Goal: Task Accomplishment & Management: Manage account settings

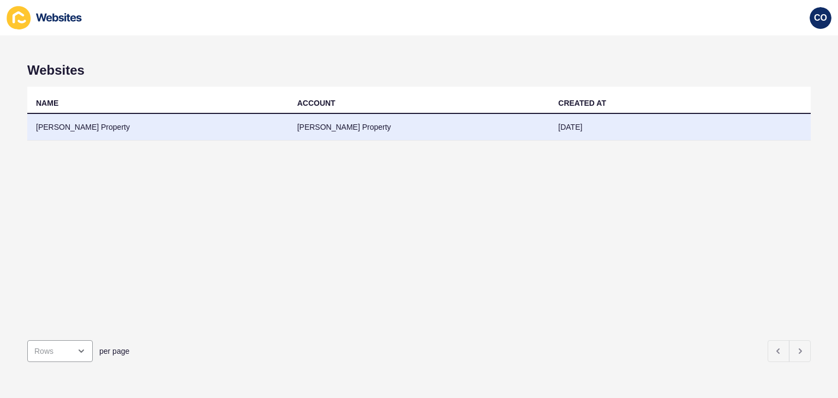
click at [76, 129] on td "[PERSON_NAME] Property" at bounding box center [157, 127] width 261 height 27
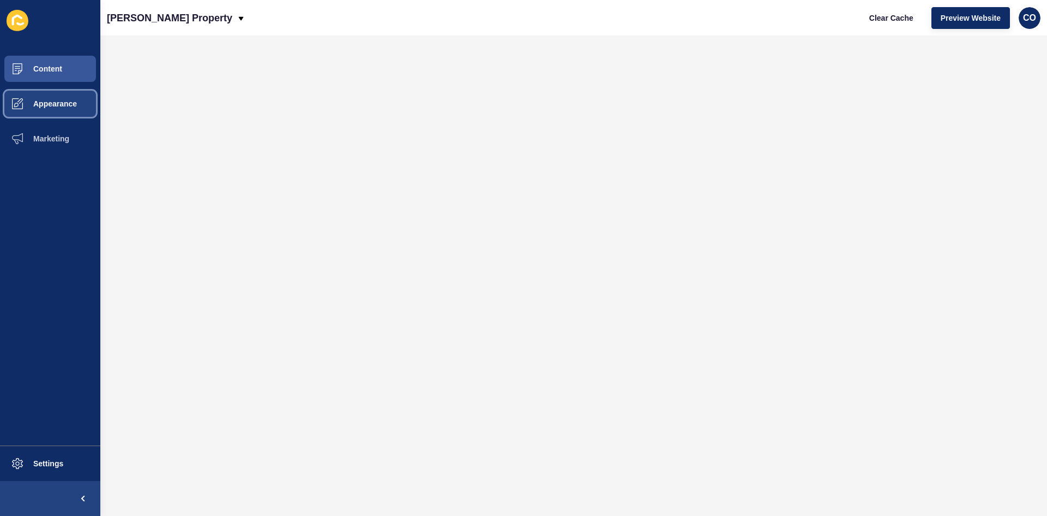
click at [62, 112] on button "Appearance" at bounding box center [50, 103] width 100 height 35
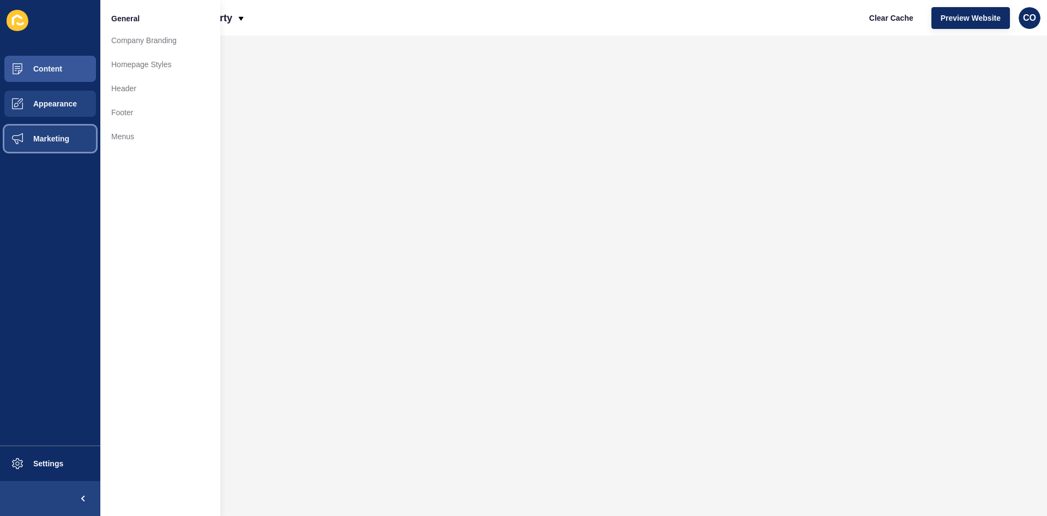
click at [52, 140] on span "Marketing" at bounding box center [33, 138] width 71 height 9
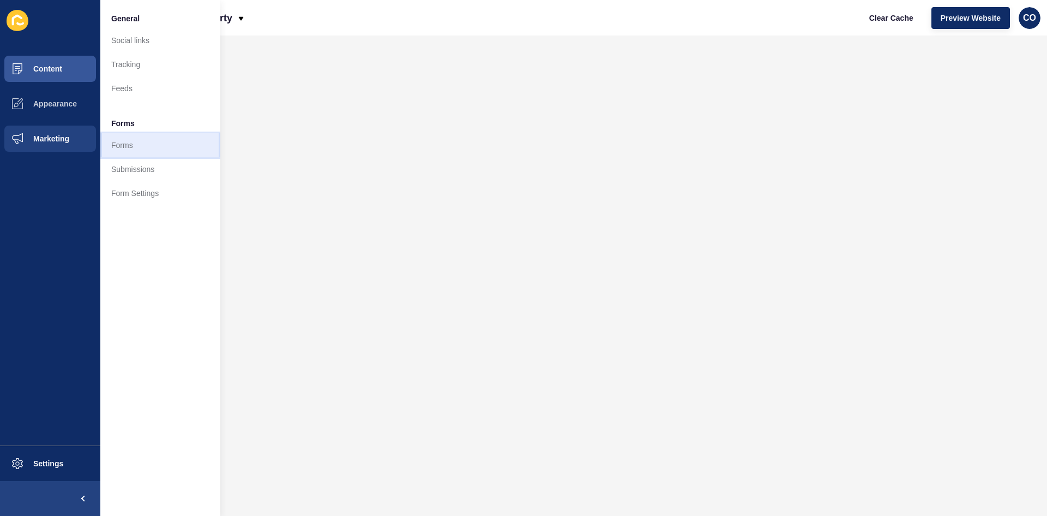
click at [118, 143] on link "Forms" at bounding box center [160, 145] width 120 height 24
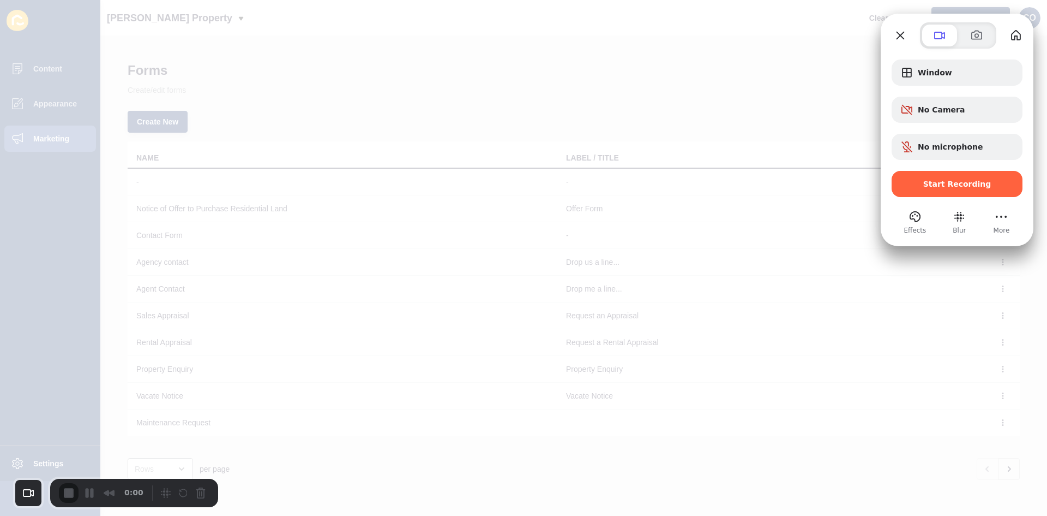
click at [442, 82] on div at bounding box center [523, 258] width 1047 height 516
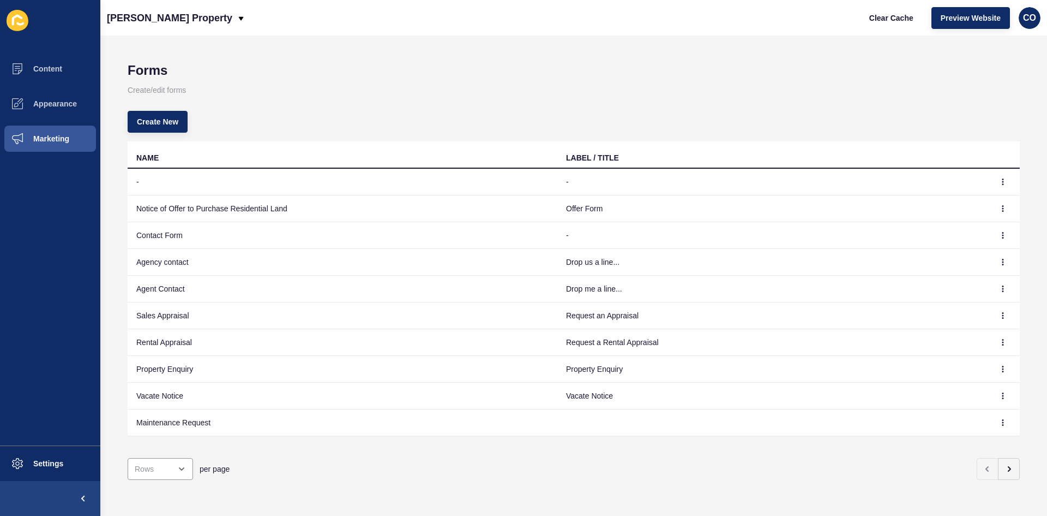
click at [166, 261] on td "Agency contact" at bounding box center [343, 262] width 430 height 27
click at [165, 237] on td "Contact Form" at bounding box center [343, 235] width 430 height 27
click at [837, 261] on button "button" at bounding box center [1003, 261] width 16 height 15
click at [837, 284] on link "Edit" at bounding box center [965, 284] width 76 height 24
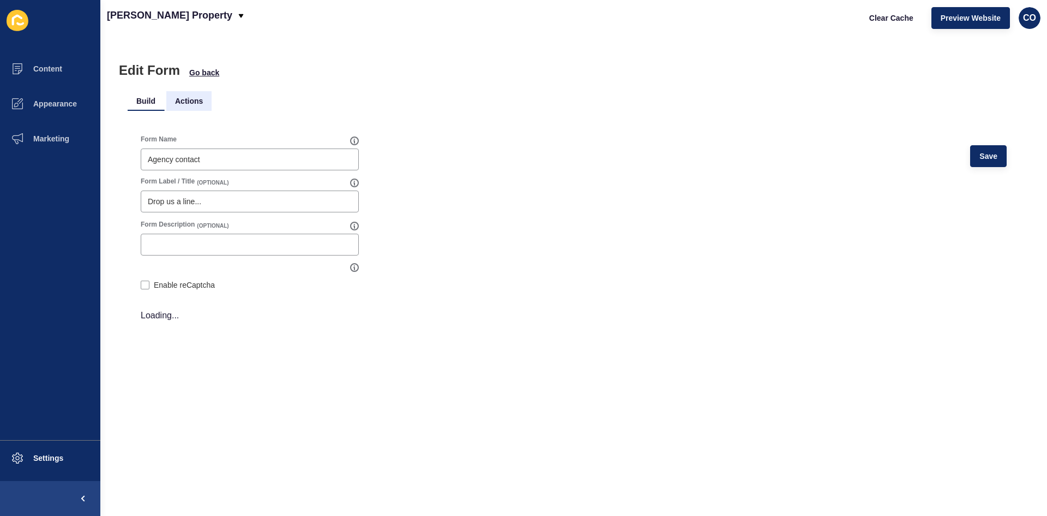
click at [193, 104] on li "Actions" at bounding box center [188, 101] width 45 height 20
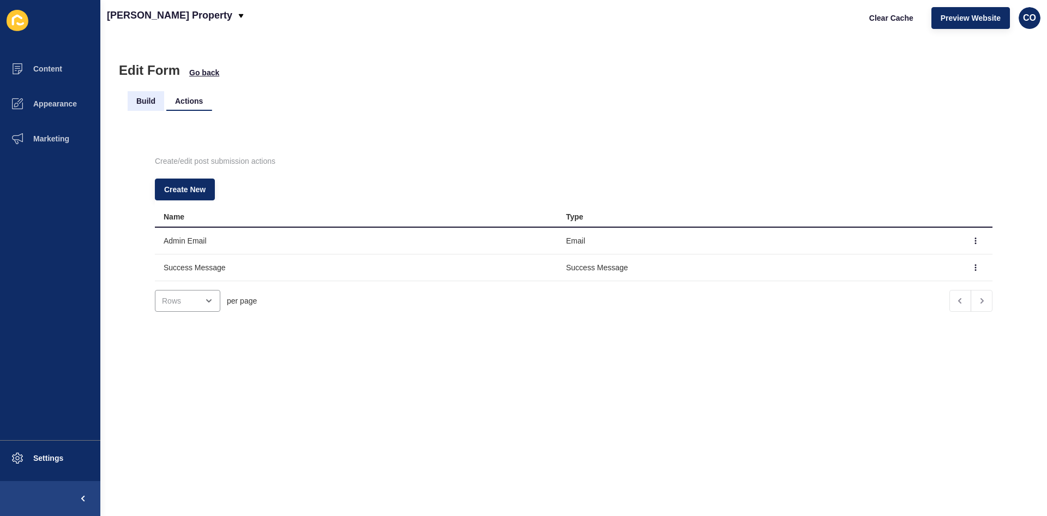
click at [140, 100] on li "Build" at bounding box center [146, 101] width 37 height 20
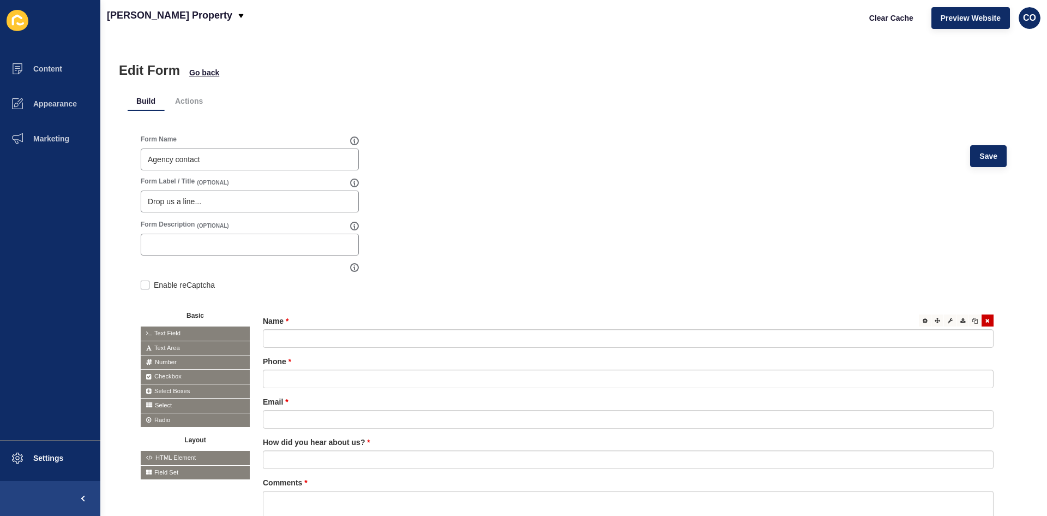
click at [387, 329] on div at bounding box center [628, 338] width 731 height 19
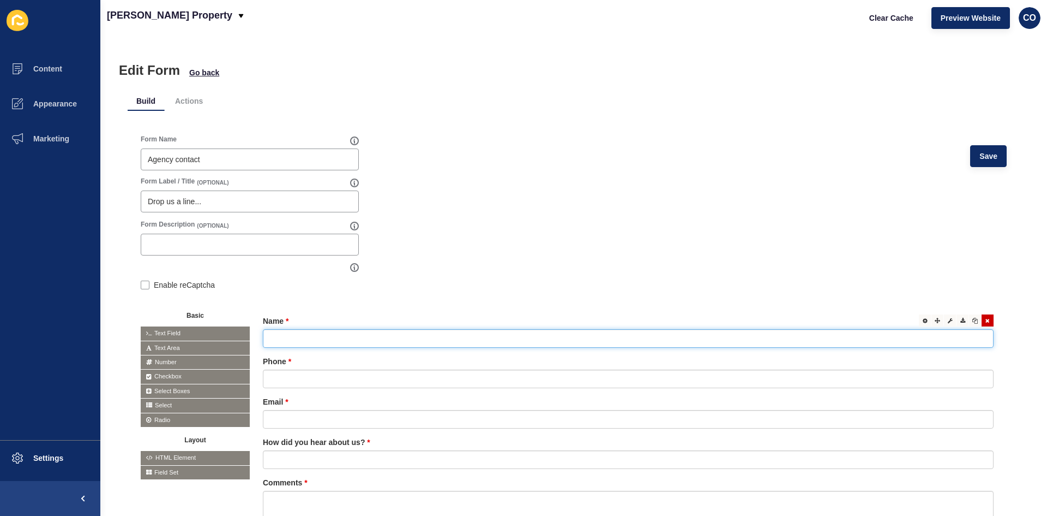
click at [339, 329] on input "text" at bounding box center [628, 338] width 731 height 19
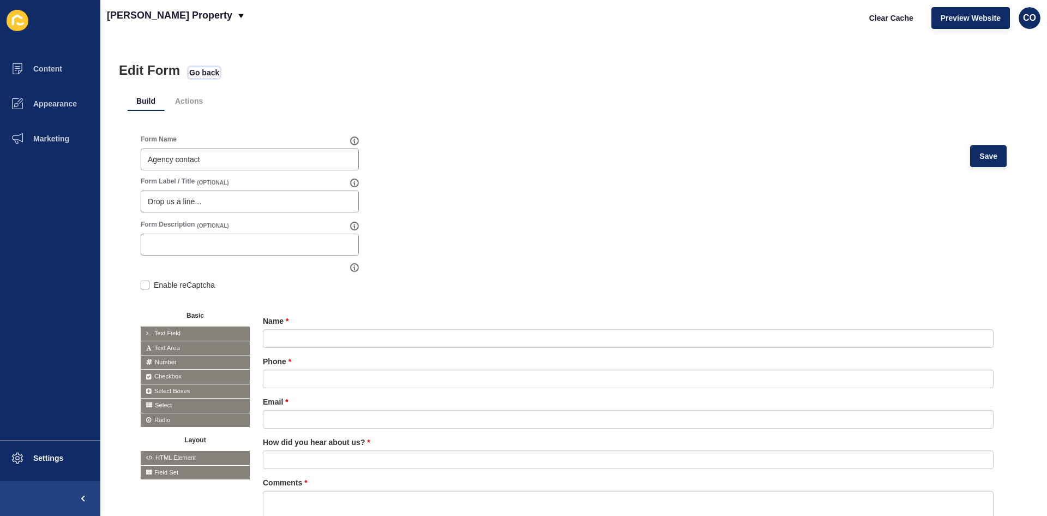
click at [213, 75] on span "Go back" at bounding box center [204, 72] width 30 height 11
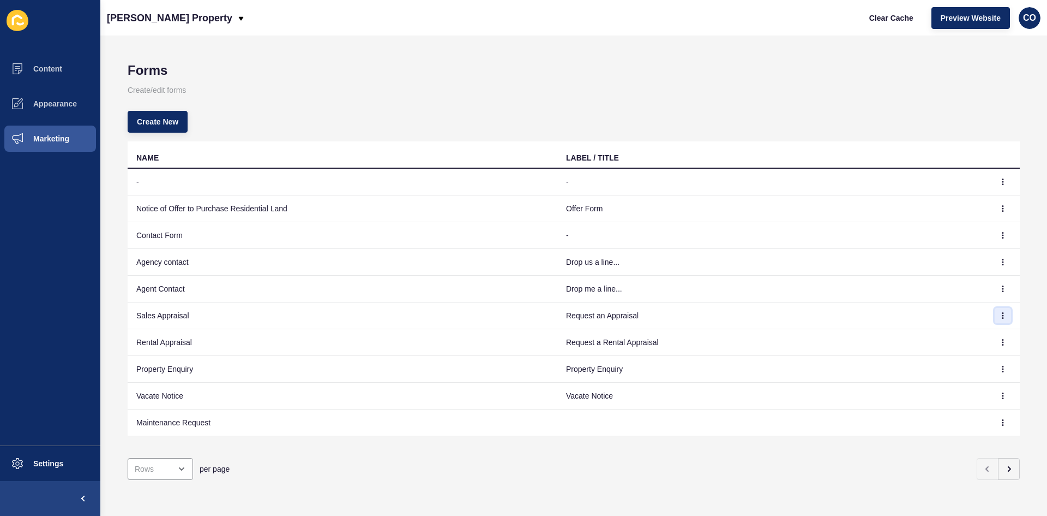
click at [837, 312] on icon "button" at bounding box center [1003, 315] width 7 height 7
click at [837, 335] on link "Edit" at bounding box center [965, 337] width 76 height 24
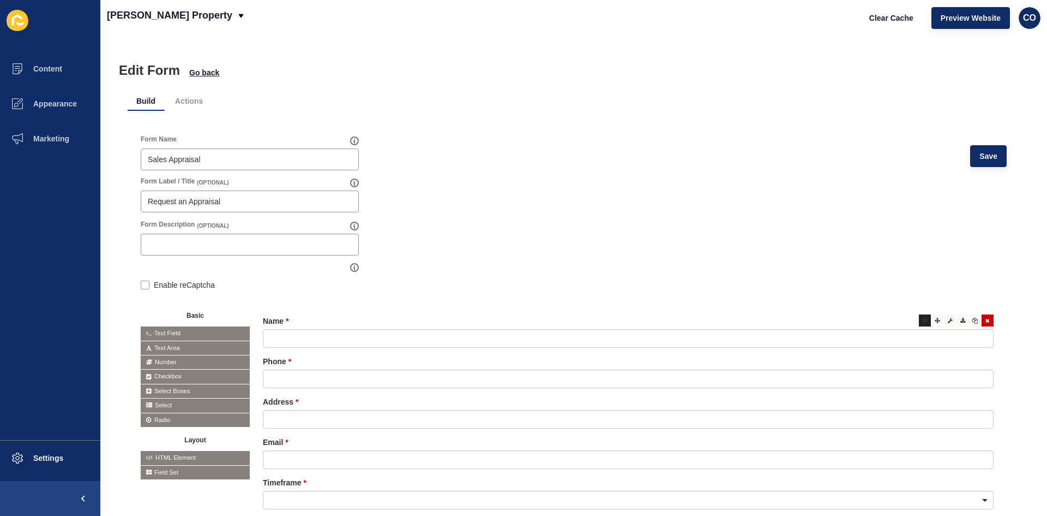
click at [837, 315] on div at bounding box center [925, 320] width 12 height 12
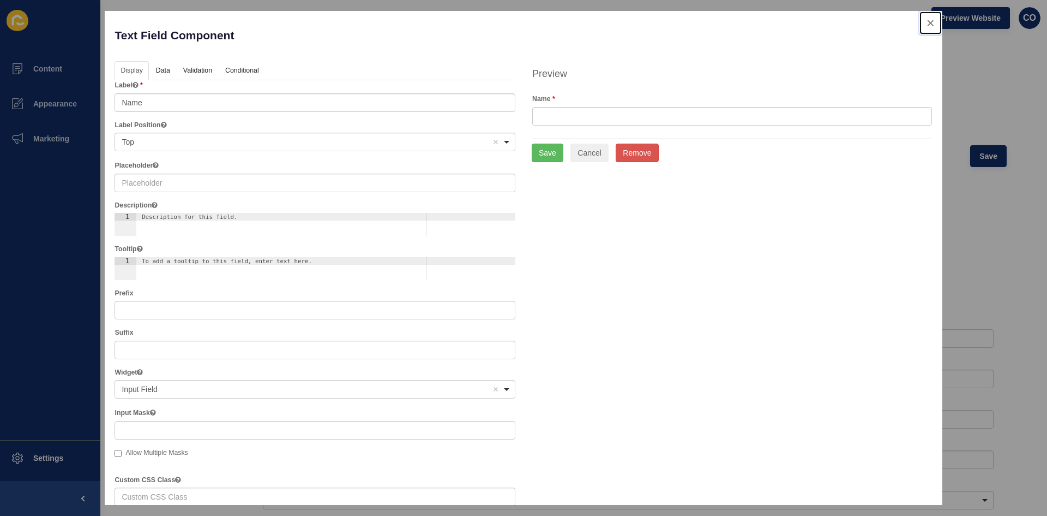
click at [837, 19] on button "close" at bounding box center [931, 22] width 22 height 23
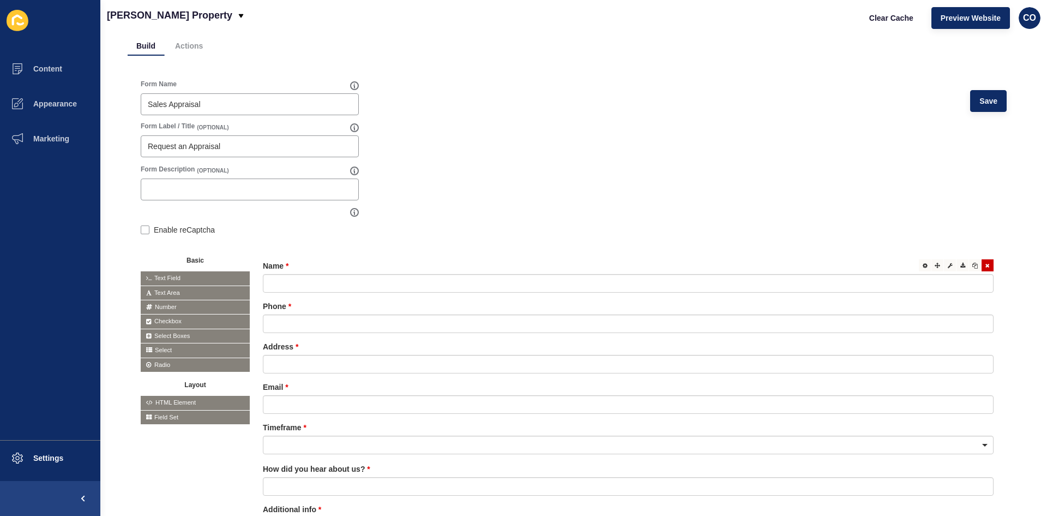
scroll to position [55, 0]
click at [923, 266] on icon at bounding box center [925, 265] width 5 height 5
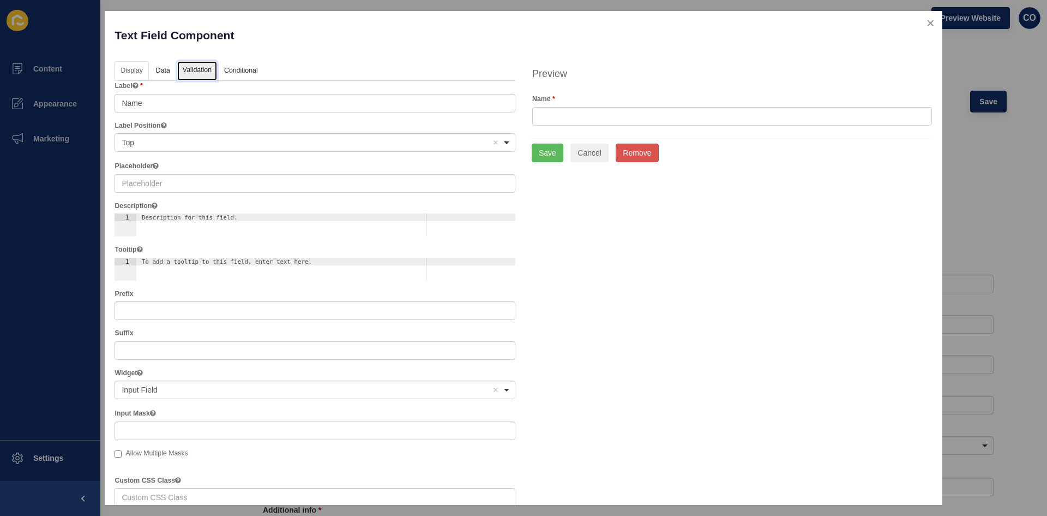
click at [194, 75] on link "Validation" at bounding box center [197, 71] width 40 height 20
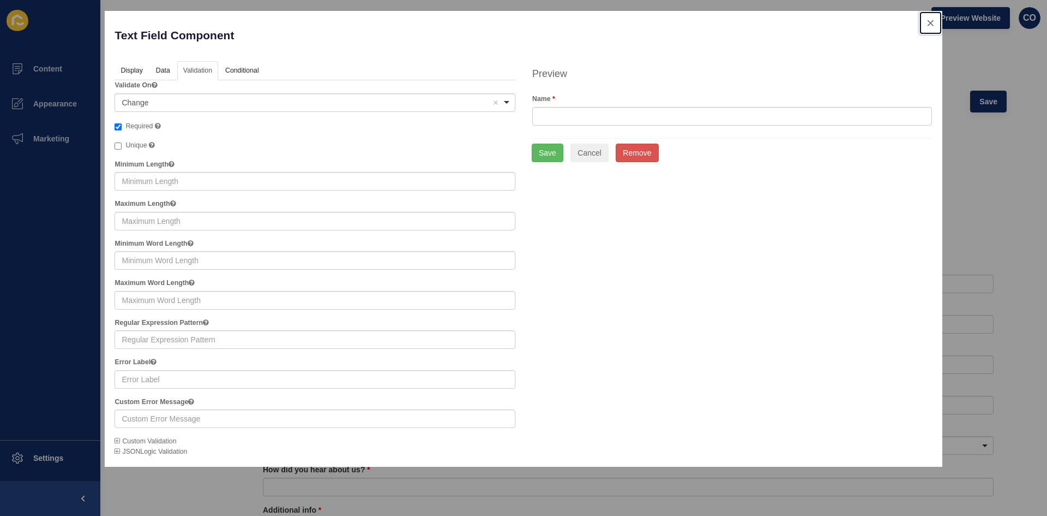
click at [932, 23] on button "close" at bounding box center [931, 22] width 22 height 23
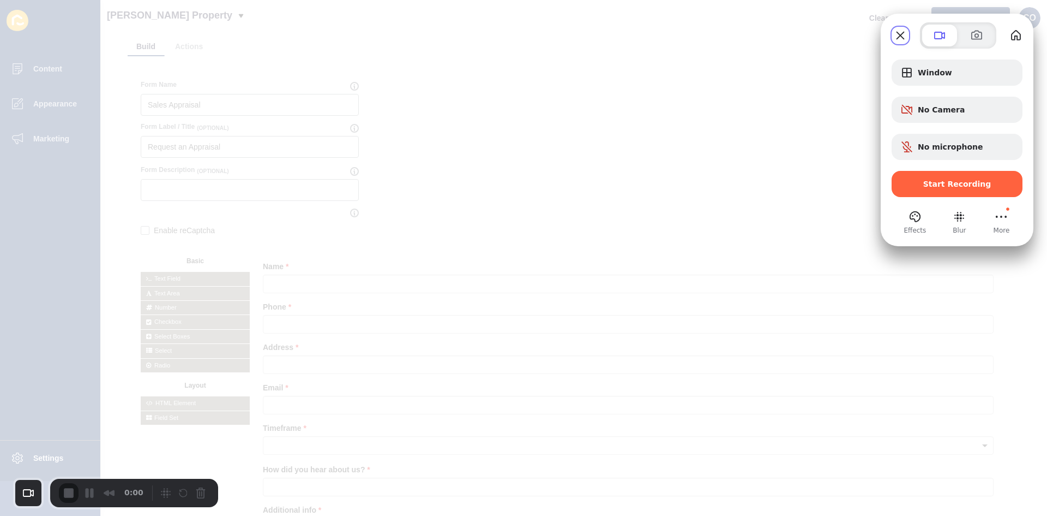
scroll to position [0, 0]
click at [956, 187] on span "Start Recording" at bounding box center [958, 183] width 68 height 9
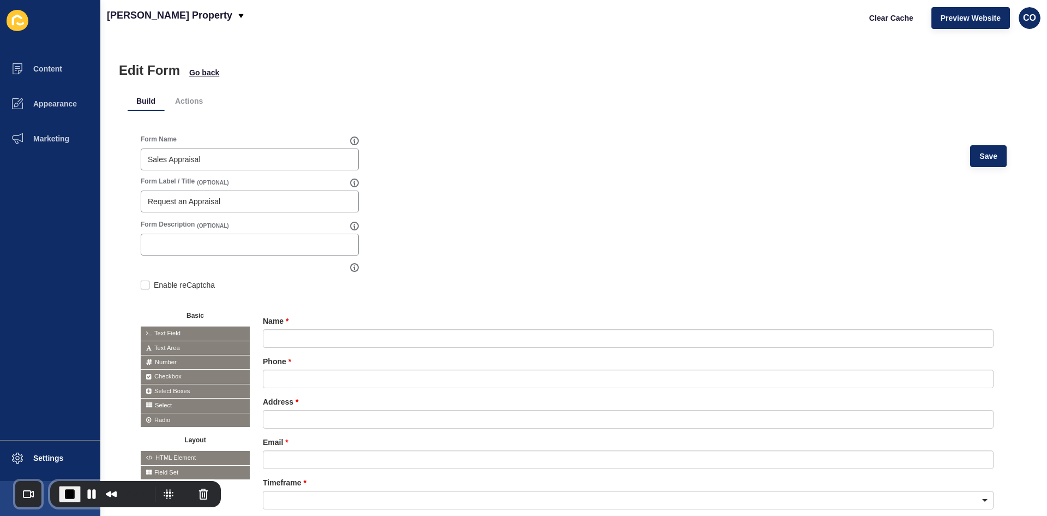
scroll to position [55, 0]
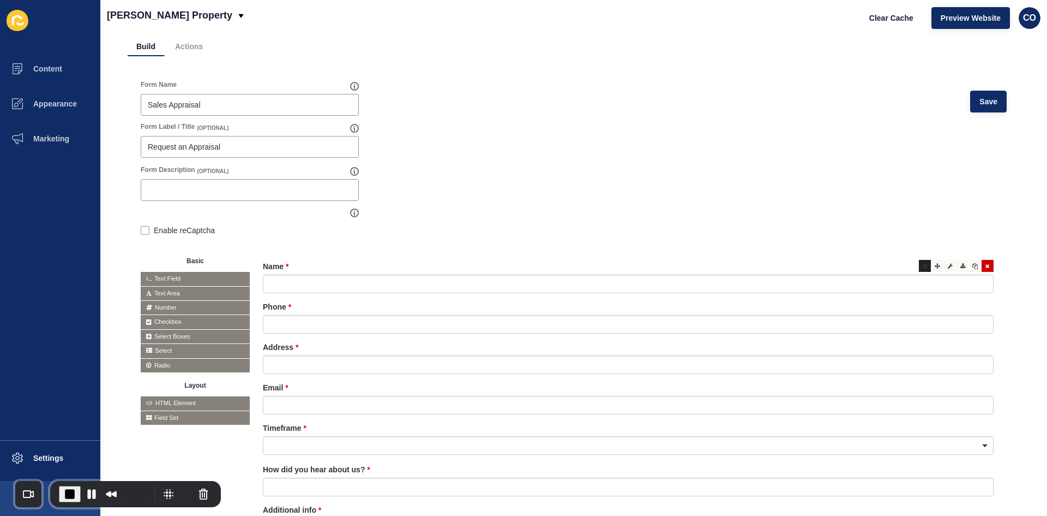
click at [919, 269] on div at bounding box center [925, 266] width 12 height 12
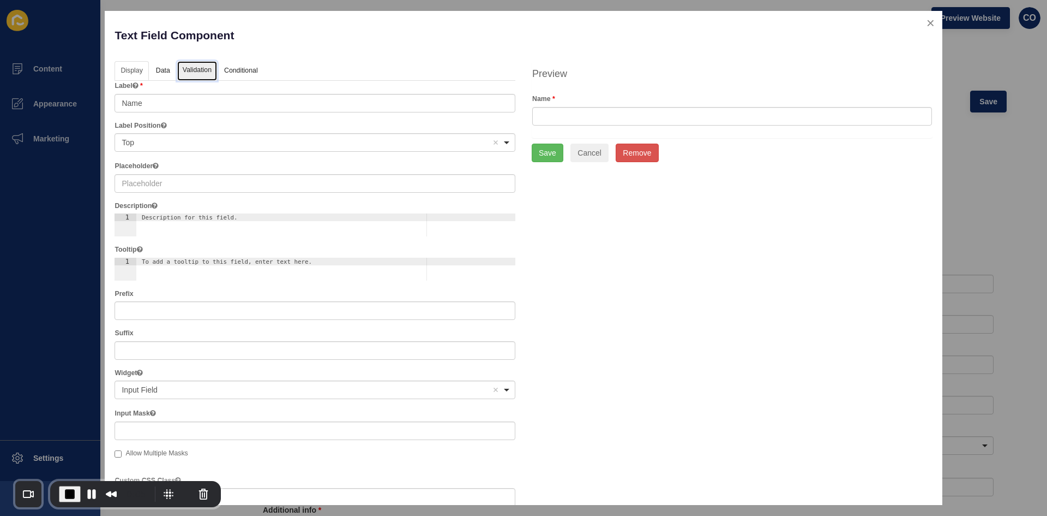
click at [202, 72] on link "Validation" at bounding box center [197, 71] width 40 height 20
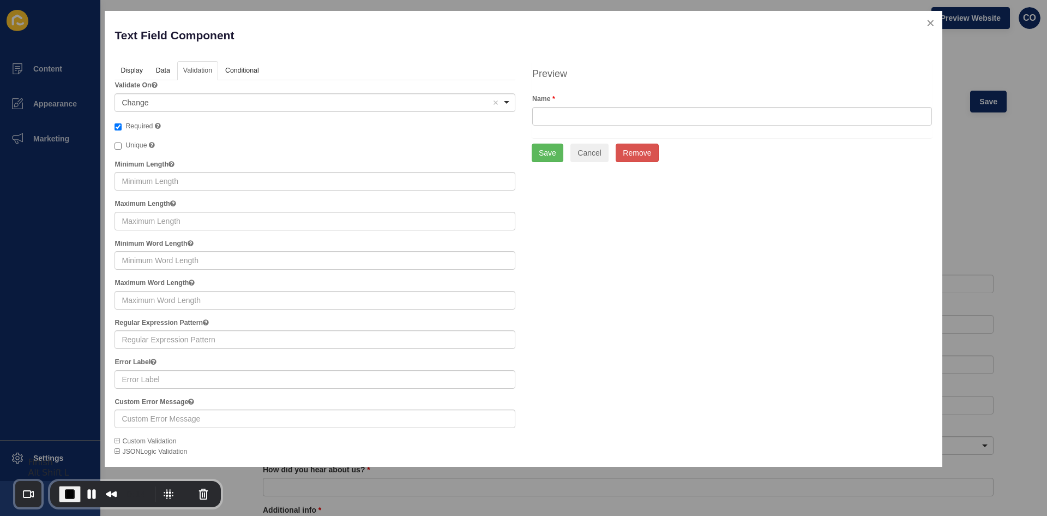
click at [68, 492] on span "End Recording" at bounding box center [69, 493] width 13 height 13
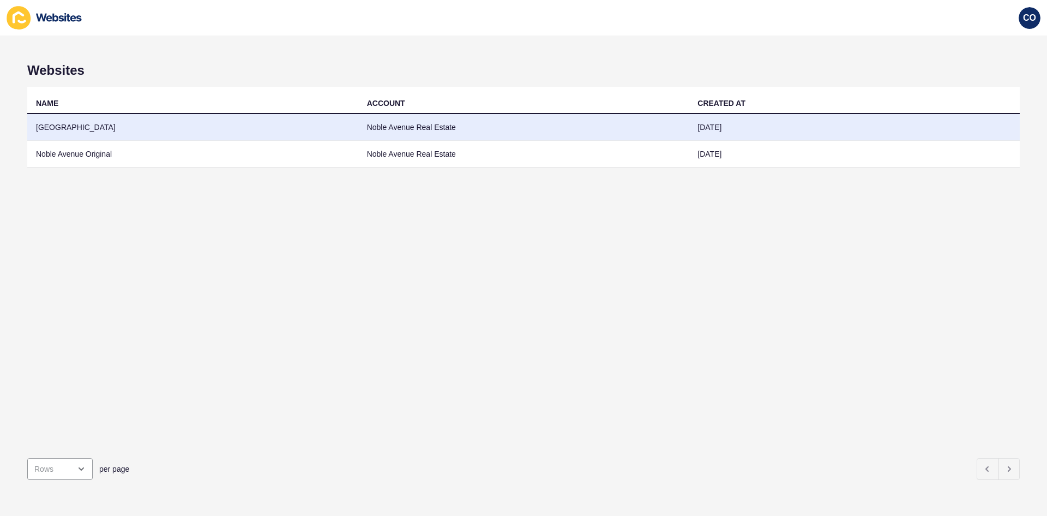
click at [264, 129] on td "Noble Avenue" at bounding box center [192, 127] width 331 height 27
click at [265, 126] on td "Noble Avenue" at bounding box center [192, 127] width 331 height 27
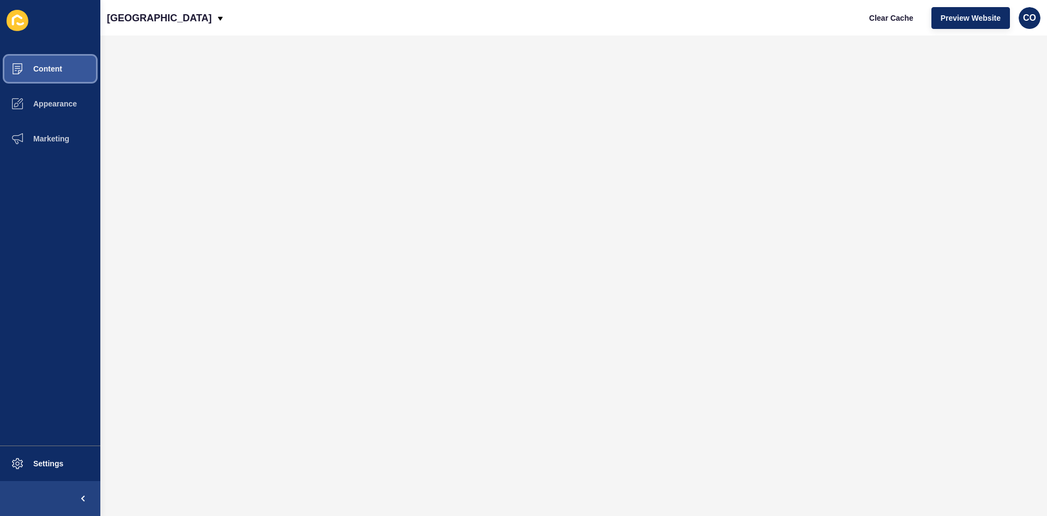
click at [60, 71] on span "Content" at bounding box center [30, 68] width 64 height 9
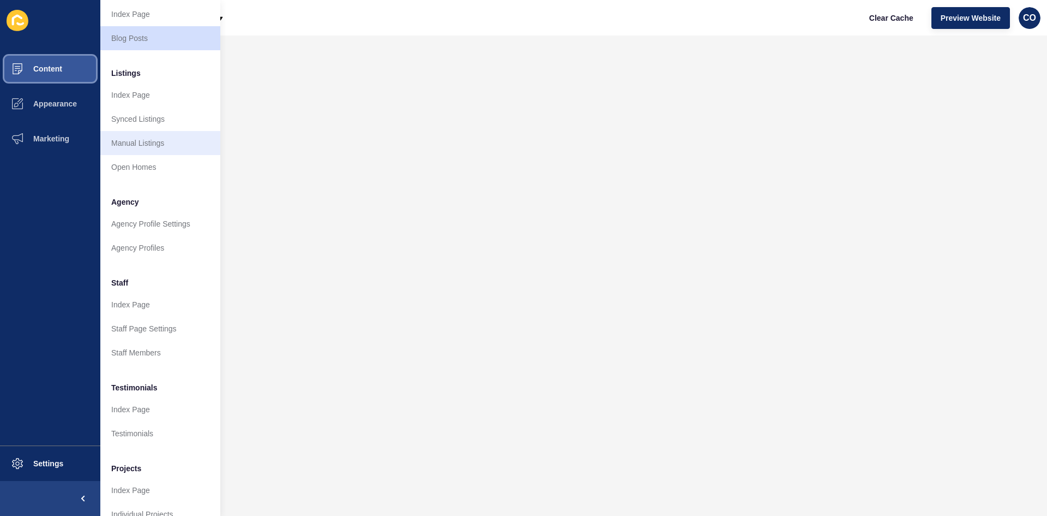
scroll to position [109, 0]
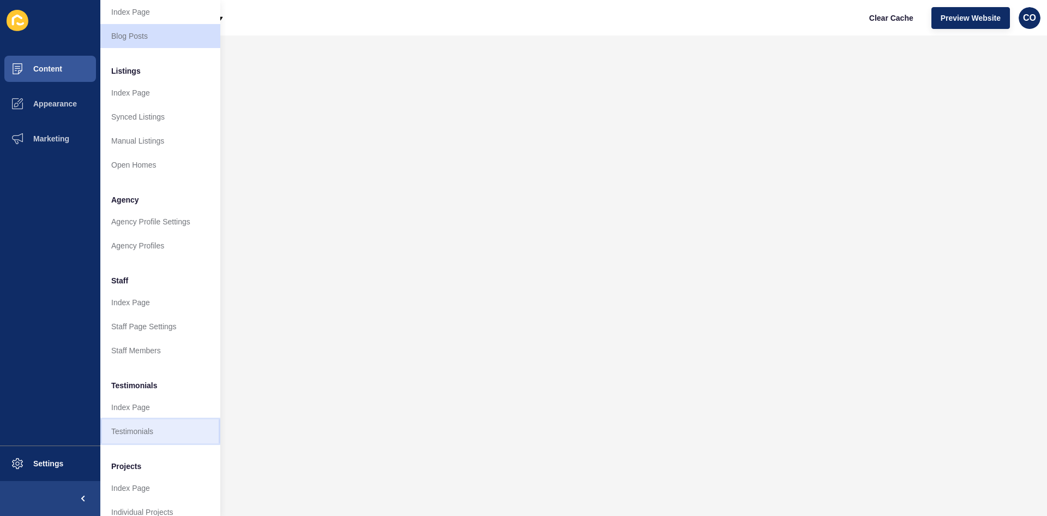
click at [148, 432] on link "Testimonials" at bounding box center [160, 431] width 120 height 24
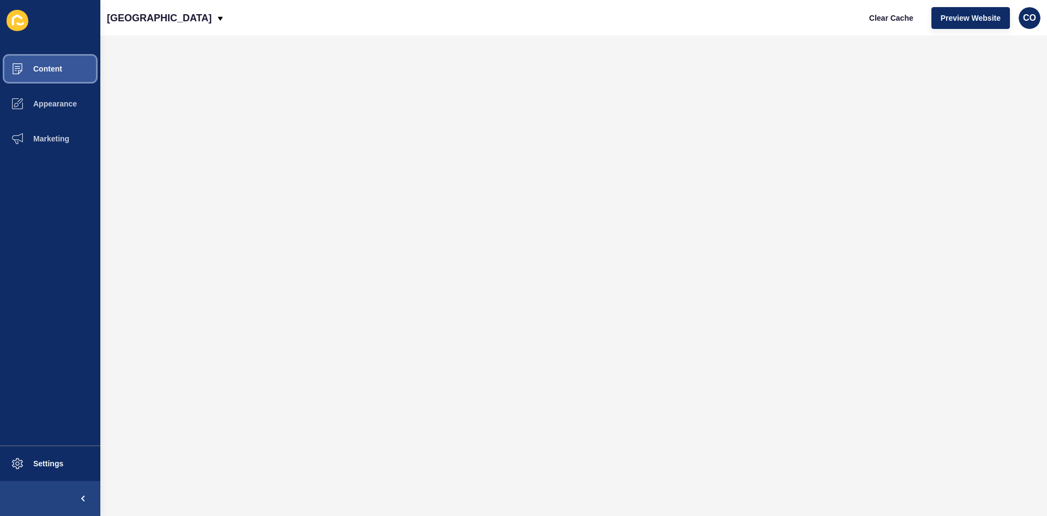
click at [63, 69] on button "Content" at bounding box center [50, 68] width 100 height 35
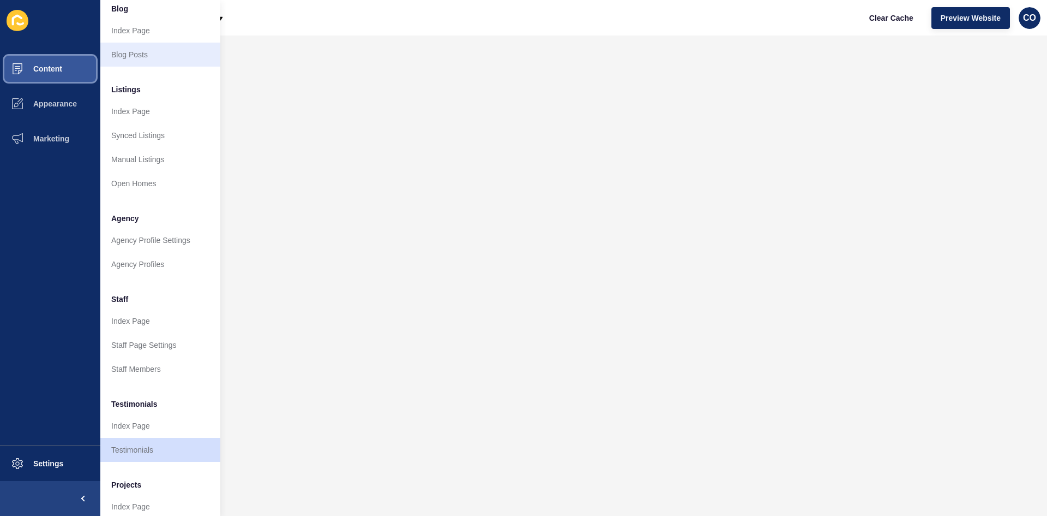
scroll to position [109, 0]
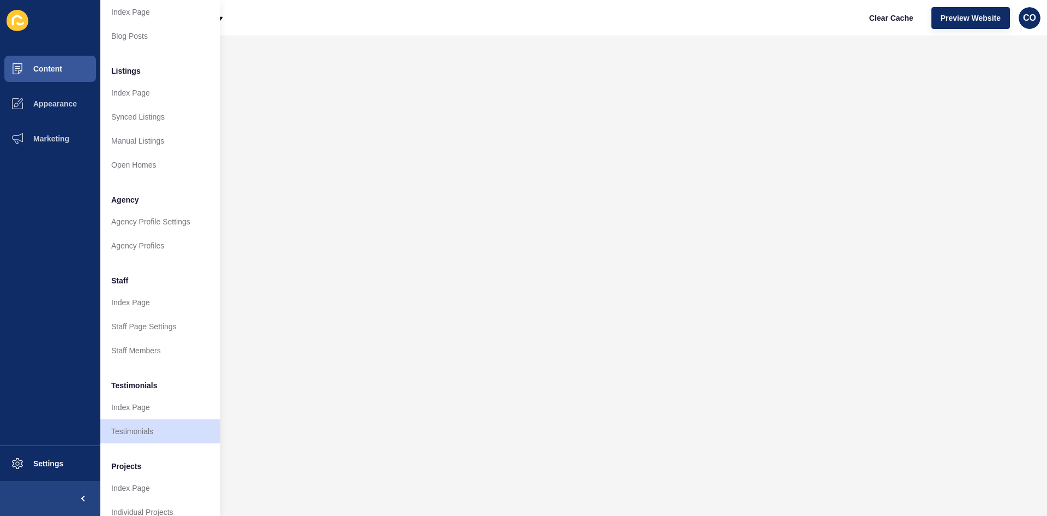
drag, startPoint x: 367, startPoint y: 16, endPoint x: 354, endPoint y: 17, distance: 13.6
click at [368, 16] on div "Noble Avenue Clear Cache Preview Website CO" at bounding box center [573, 17] width 947 height 35
